Goal: Navigation & Orientation: Go to known website

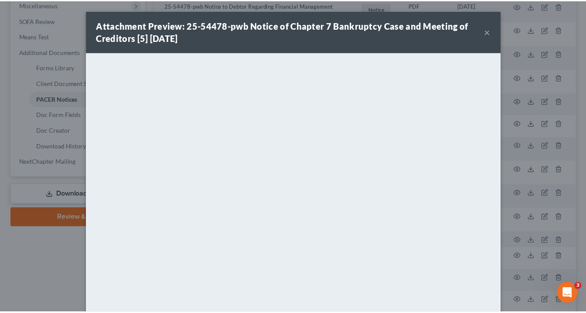
scroll to position [314, 0]
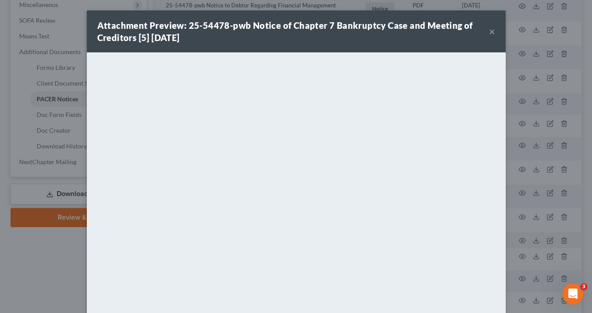
click at [489, 31] on button "×" at bounding box center [492, 31] width 6 height 10
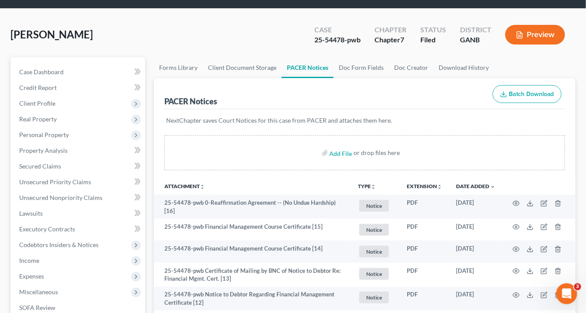
scroll to position [0, 0]
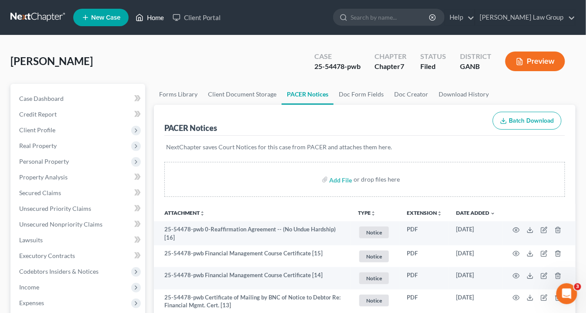
click at [154, 17] on link "Home" at bounding box center [149, 18] width 37 height 16
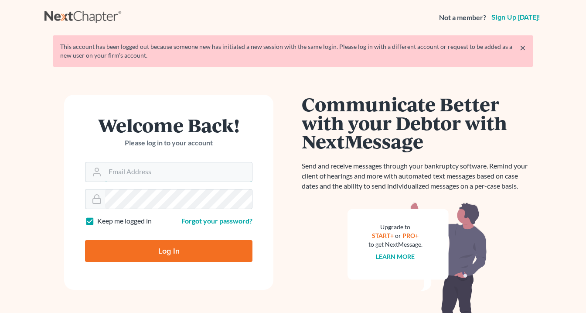
type input "[EMAIL_ADDRESS][DOMAIN_NAME]"
